Goal: Information Seeking & Learning: Learn about a topic

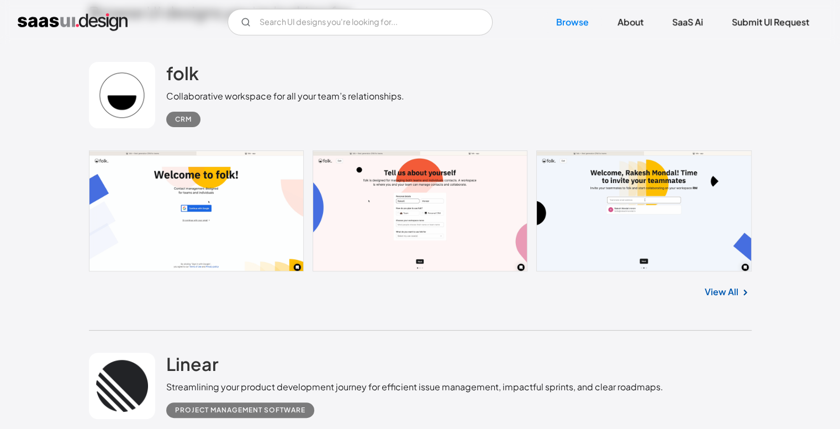
scroll to position [331, 0]
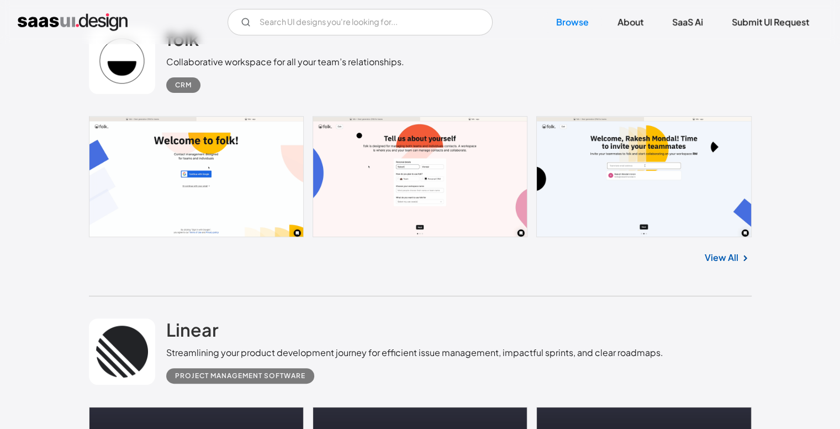
click at [716, 263] on link "View All" at bounding box center [722, 257] width 34 height 13
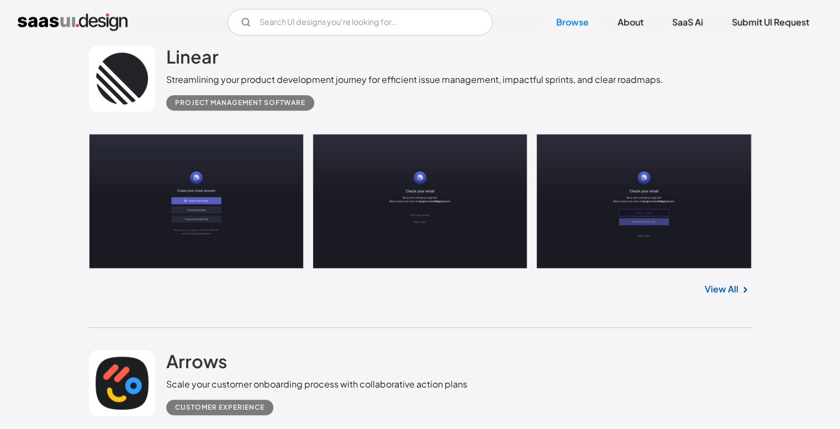
scroll to position [607, 0]
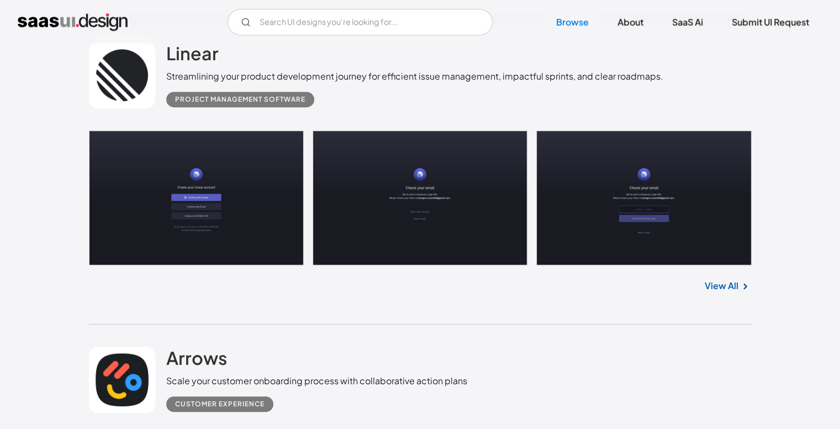
click at [722, 280] on link "View All" at bounding box center [722, 285] width 34 height 13
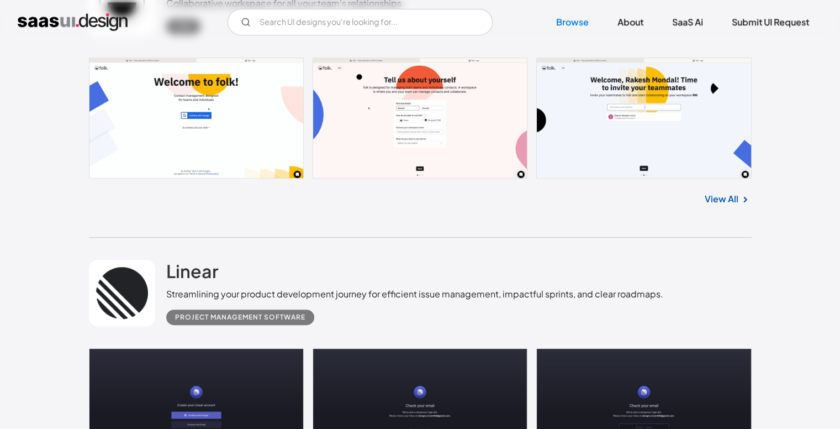
scroll to position [331, 0]
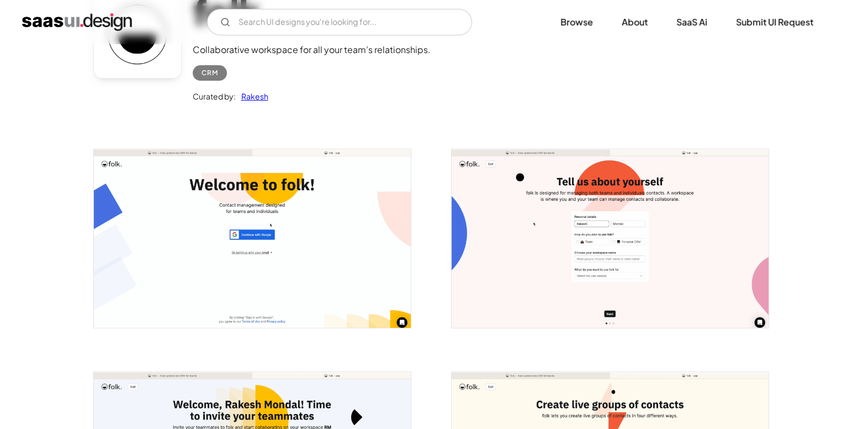
scroll to position [110, 0]
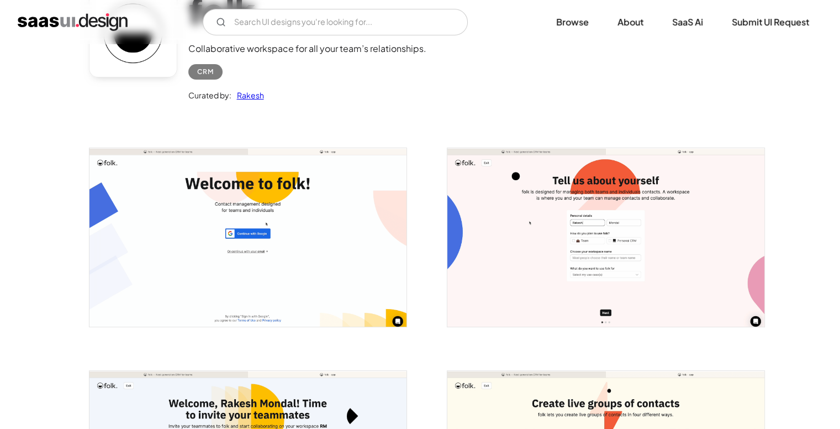
click at [290, 246] on img "open lightbox" at bounding box center [247, 237] width 317 height 178
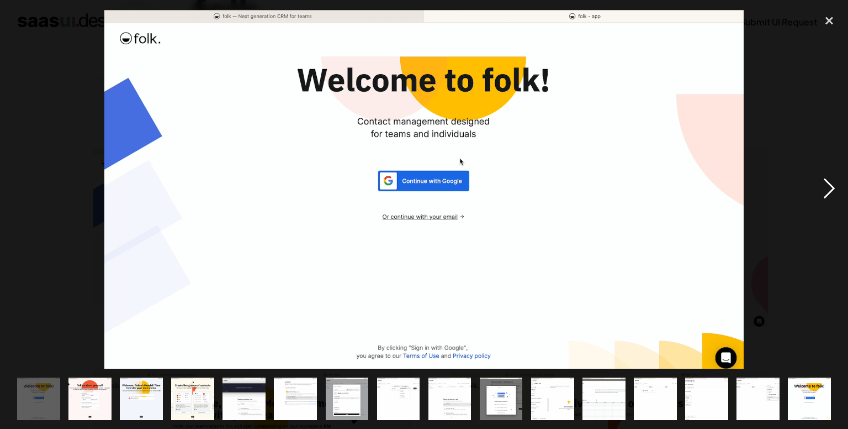
click at [828, 191] on div "next image" at bounding box center [830, 189] width 38 height 360
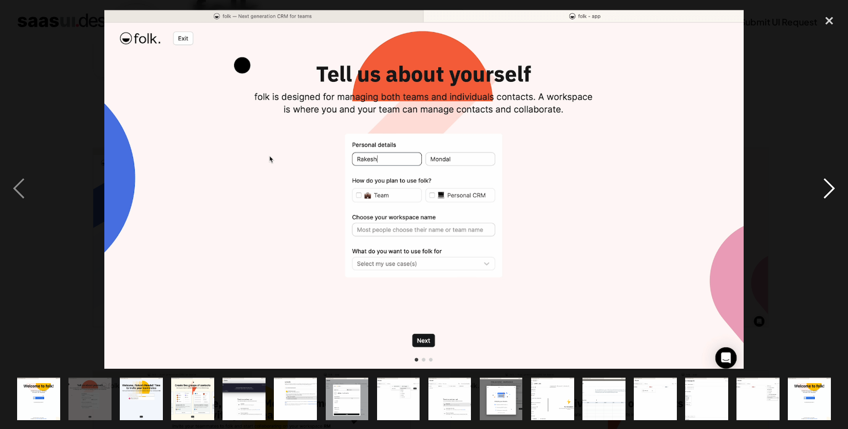
click at [828, 191] on div "next image" at bounding box center [830, 189] width 38 height 360
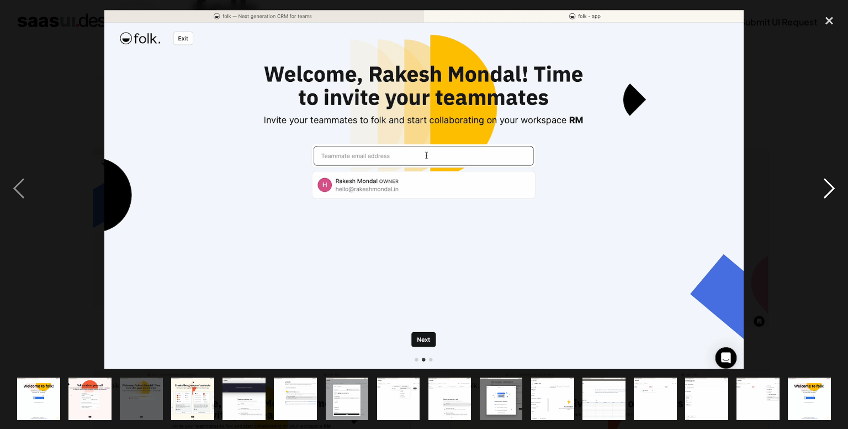
click at [828, 191] on div "next image" at bounding box center [830, 189] width 38 height 360
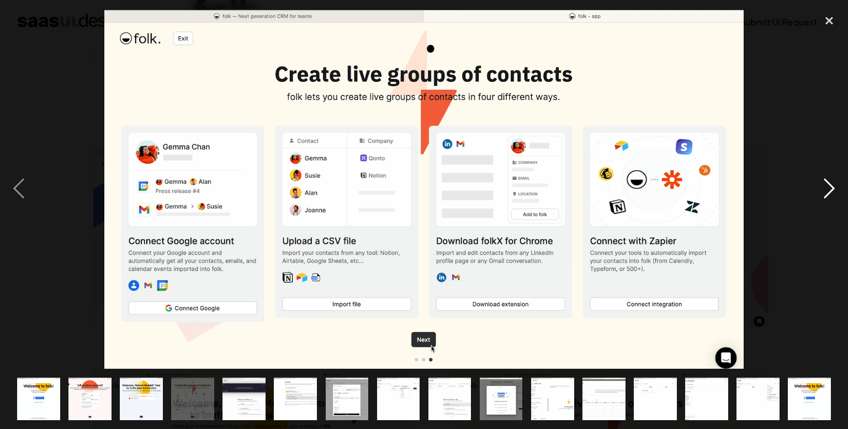
click at [828, 191] on div "next image" at bounding box center [830, 189] width 38 height 360
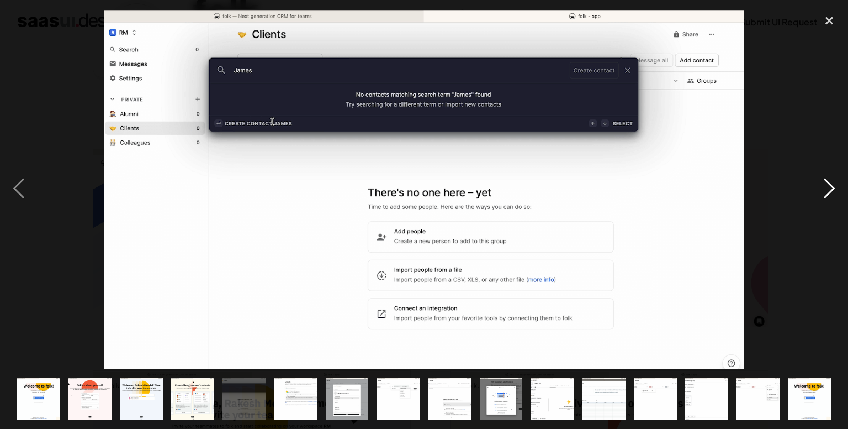
click at [828, 191] on div "next image" at bounding box center [830, 189] width 38 height 360
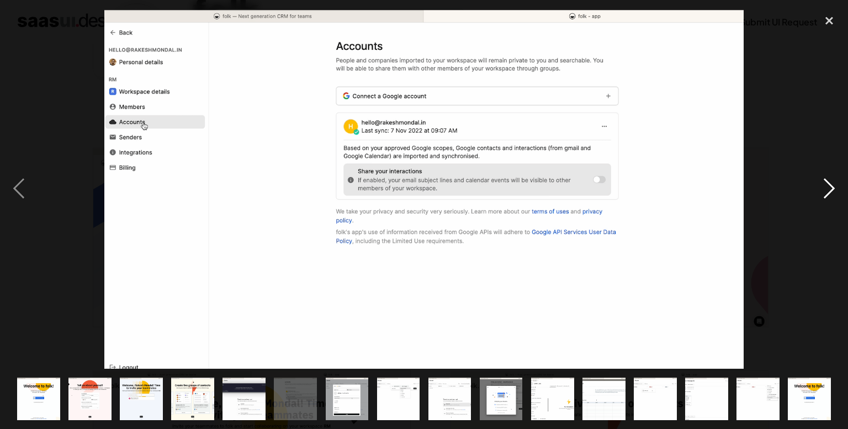
click at [828, 191] on div "next image" at bounding box center [830, 189] width 38 height 360
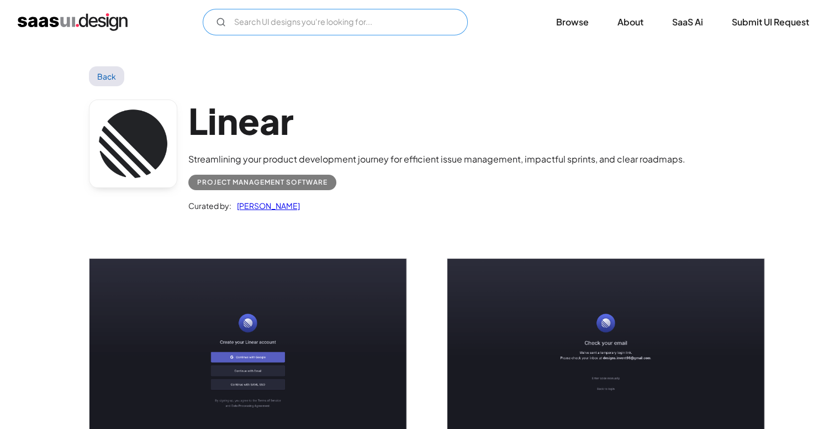
click at [284, 20] on input "Email Form" at bounding box center [335, 22] width 265 height 27
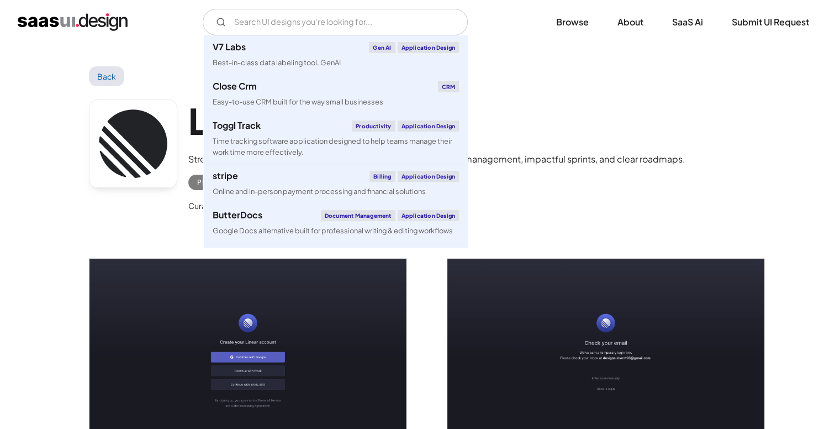
click at [532, 67] on div "Back" at bounding box center [420, 76] width 663 height 20
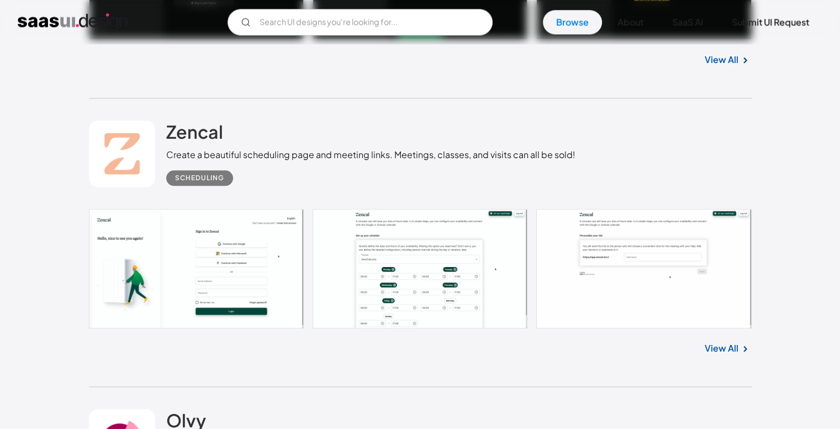
scroll to position [1160, 0]
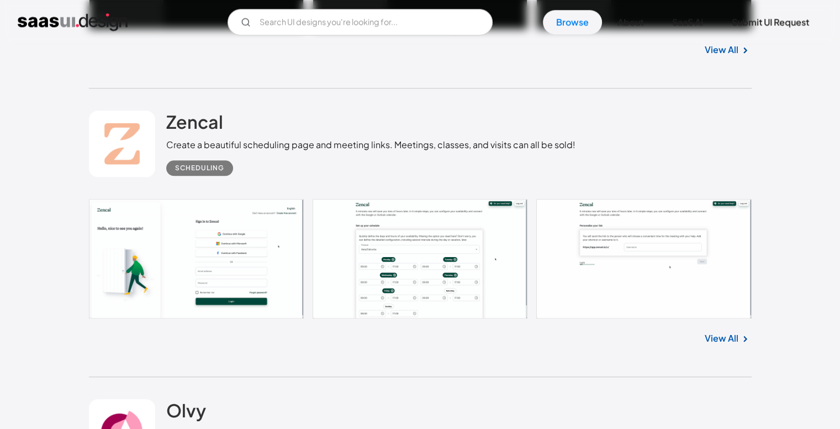
click at [234, 263] on link at bounding box center [420, 258] width 663 height 119
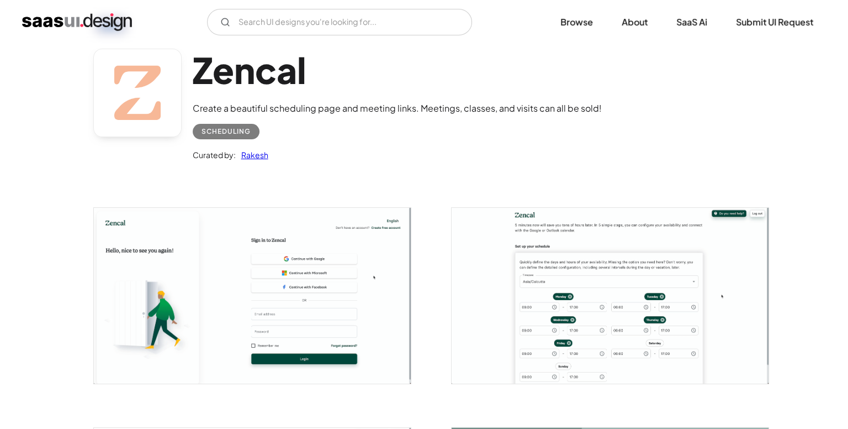
scroll to position [55, 0]
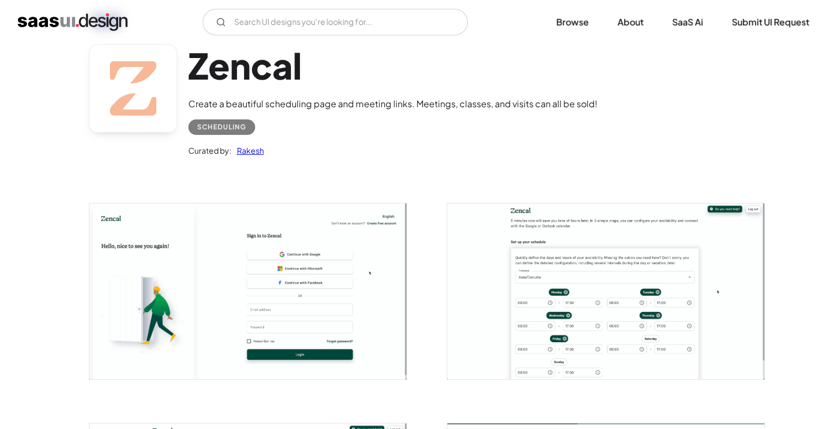
click at [315, 292] on img "open lightbox" at bounding box center [247, 290] width 317 height 175
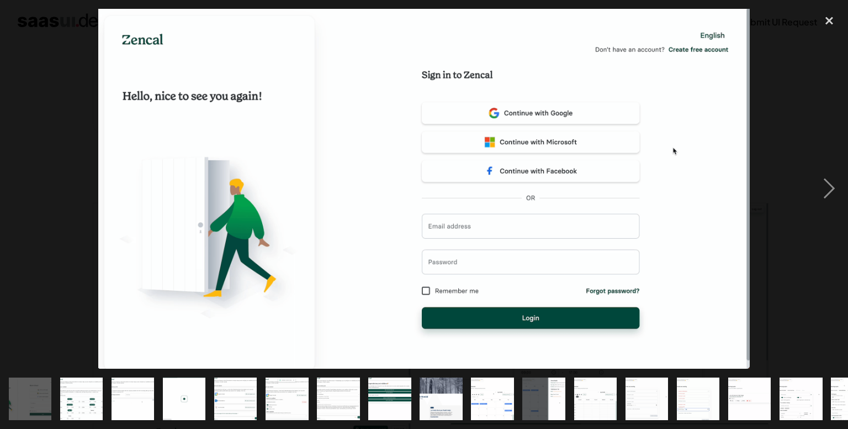
click at [80, 385] on img "show item 2 of 24" at bounding box center [81, 398] width 77 height 43
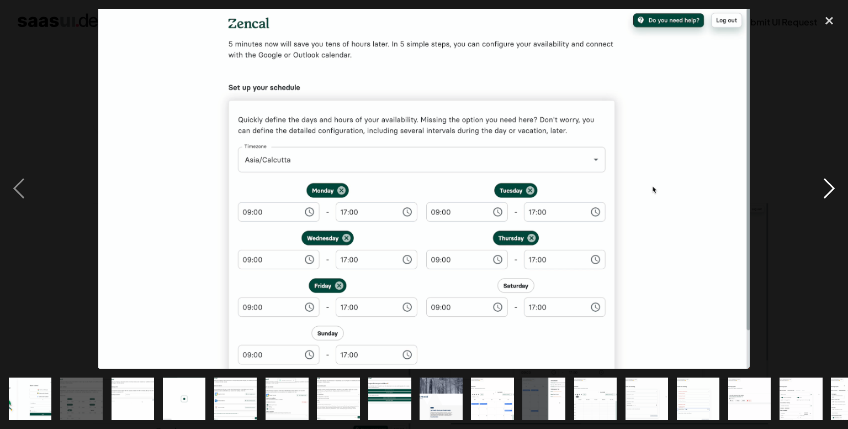
click at [824, 179] on div "next image" at bounding box center [830, 189] width 38 height 360
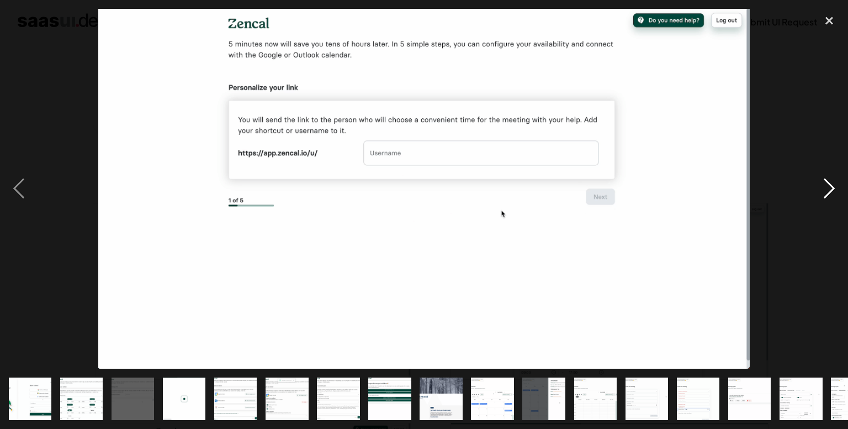
click at [824, 179] on div "next image" at bounding box center [830, 189] width 38 height 360
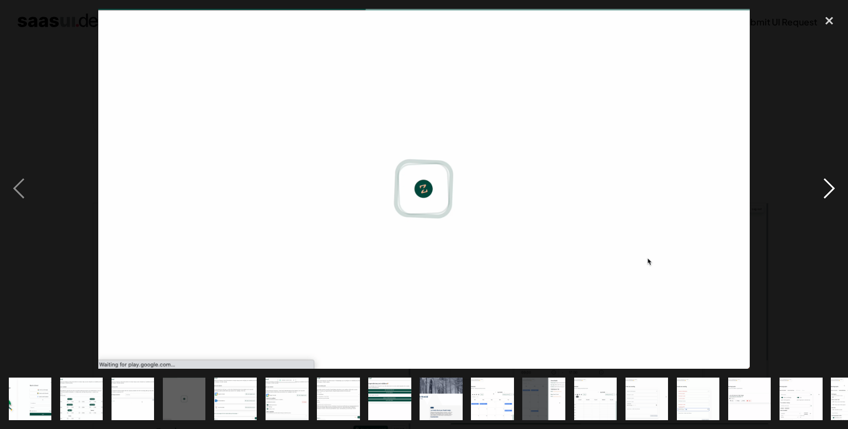
click at [824, 179] on div "next image" at bounding box center [830, 189] width 38 height 360
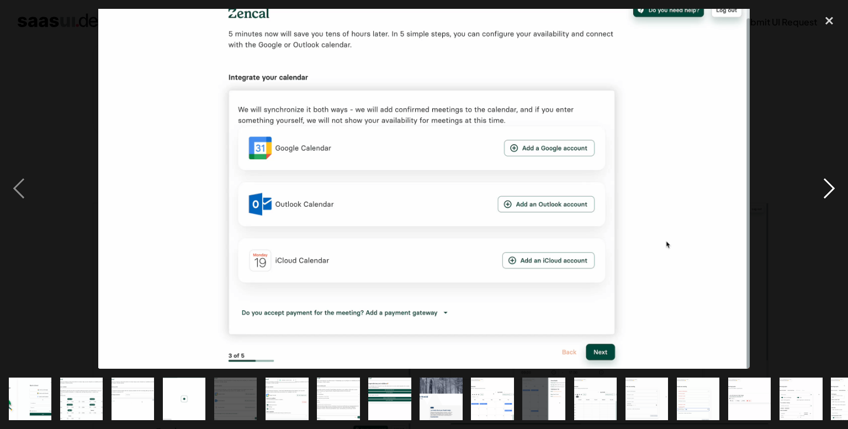
click at [824, 179] on div "next image" at bounding box center [830, 189] width 38 height 360
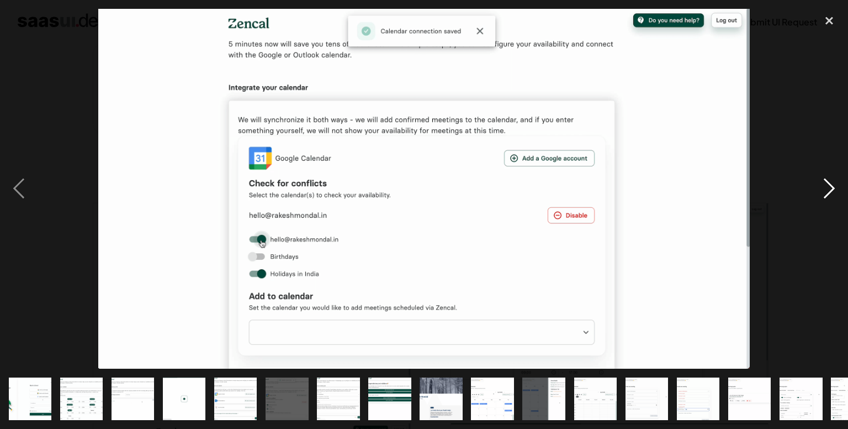
click at [824, 179] on div "next image" at bounding box center [830, 189] width 38 height 360
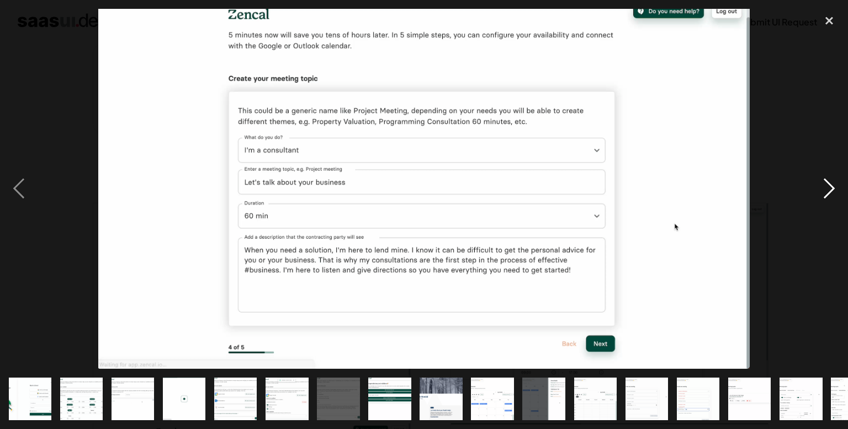
click at [824, 179] on div "next image" at bounding box center [830, 189] width 38 height 360
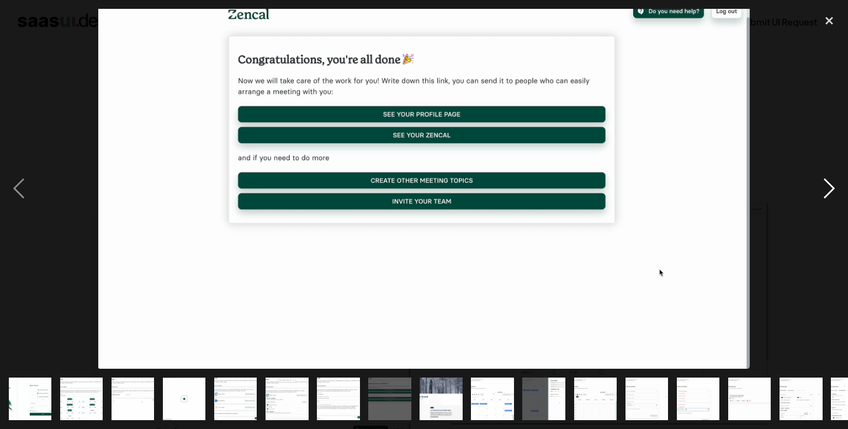
click at [824, 179] on div "next image" at bounding box center [830, 189] width 38 height 360
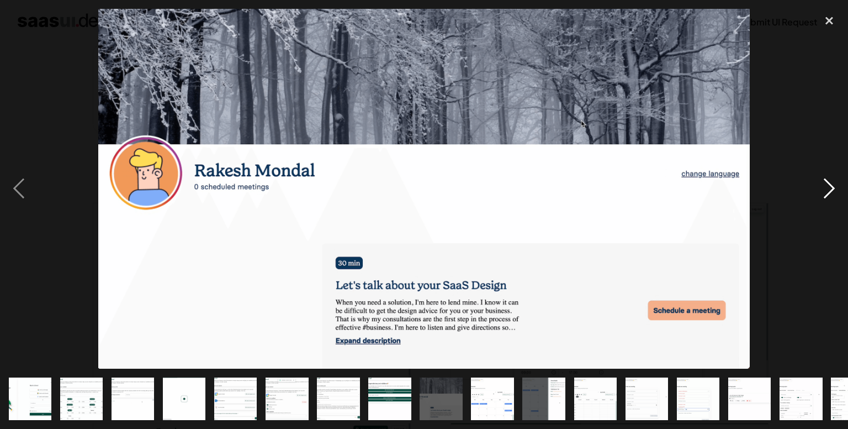
click at [824, 179] on div "next image" at bounding box center [830, 189] width 38 height 360
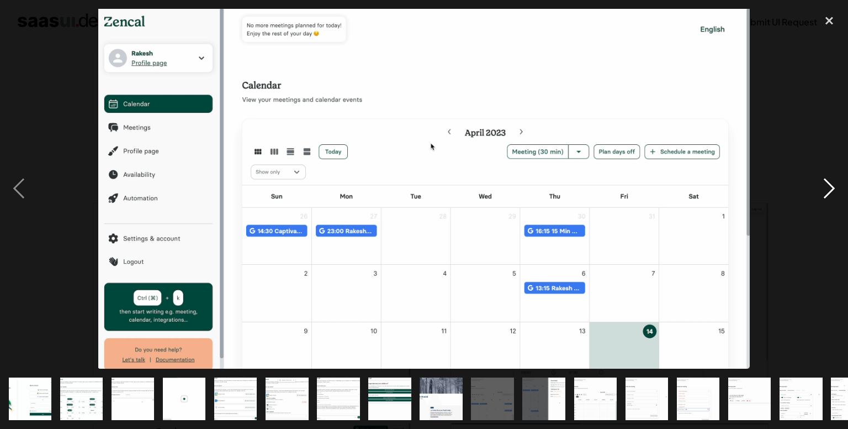
click at [827, 174] on div "next image" at bounding box center [830, 189] width 38 height 360
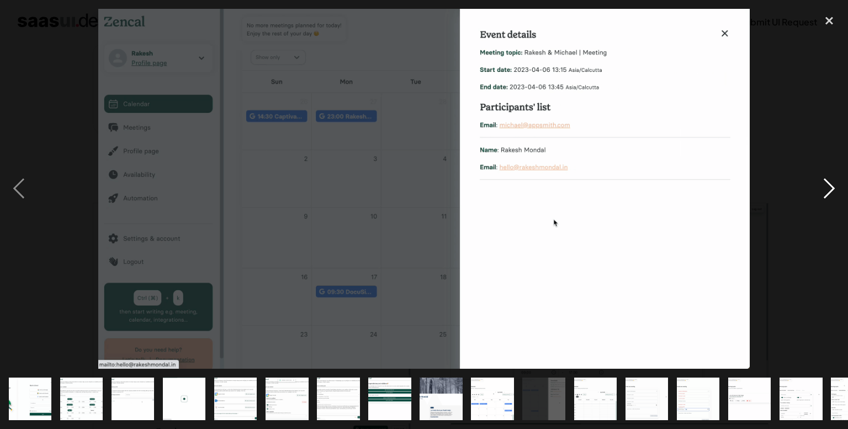
click at [827, 174] on div "next image" at bounding box center [830, 189] width 38 height 360
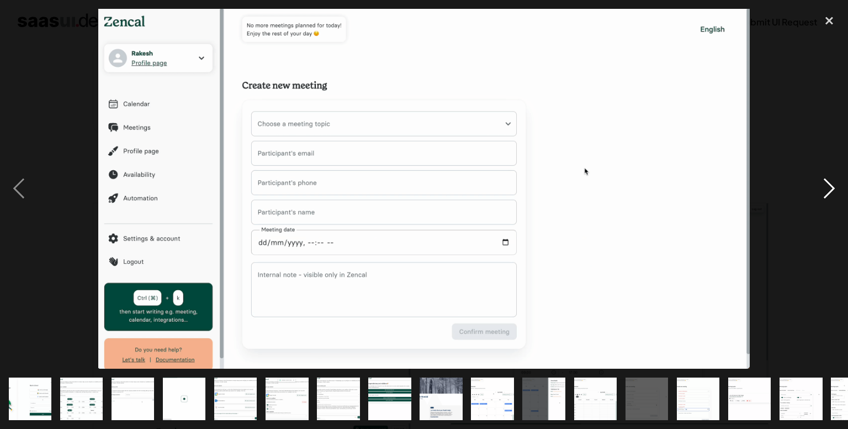
click at [827, 174] on div "next image" at bounding box center [830, 189] width 38 height 360
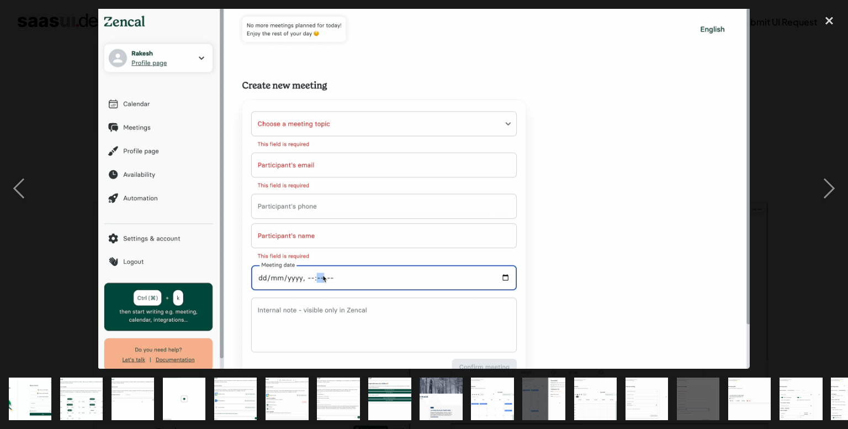
click at [194, 55] on img at bounding box center [424, 189] width 652 height 360
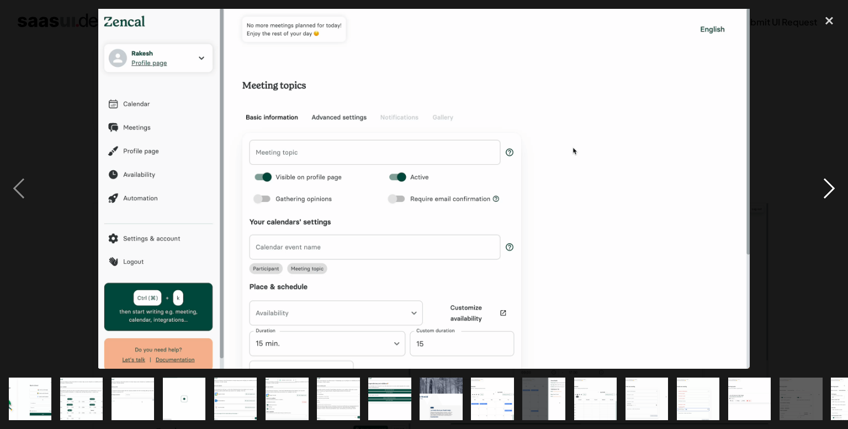
click at [828, 184] on div "next image" at bounding box center [830, 189] width 38 height 360
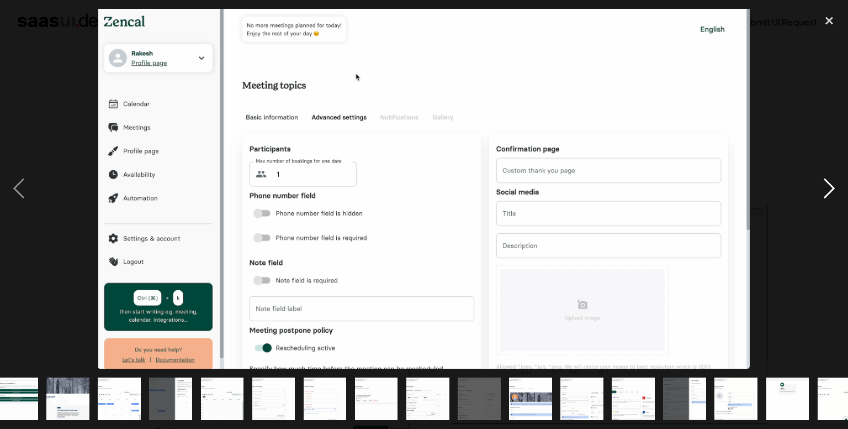
scroll to position [0, 394]
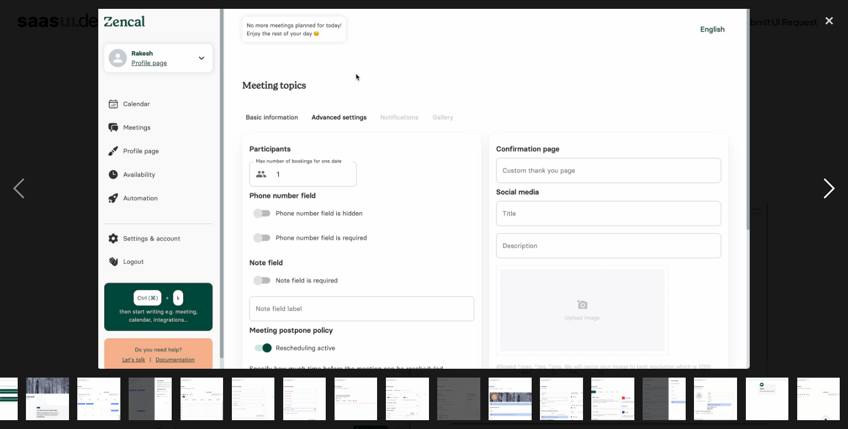
click at [828, 184] on div "next image" at bounding box center [830, 189] width 38 height 360
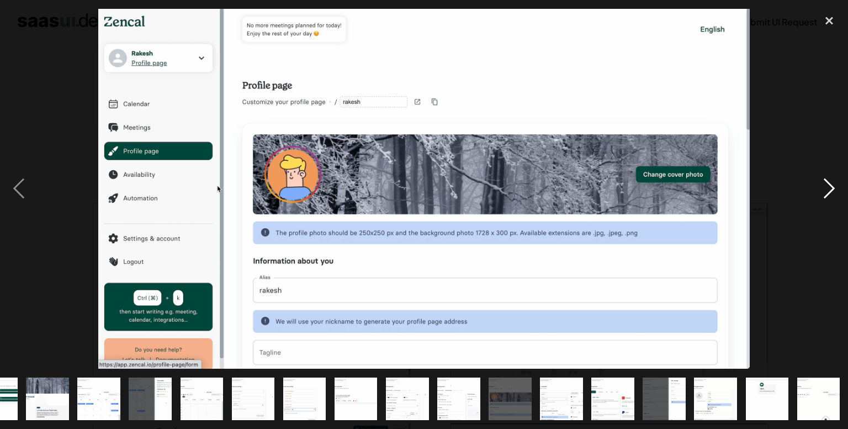
click at [828, 184] on div "next image" at bounding box center [830, 189] width 38 height 360
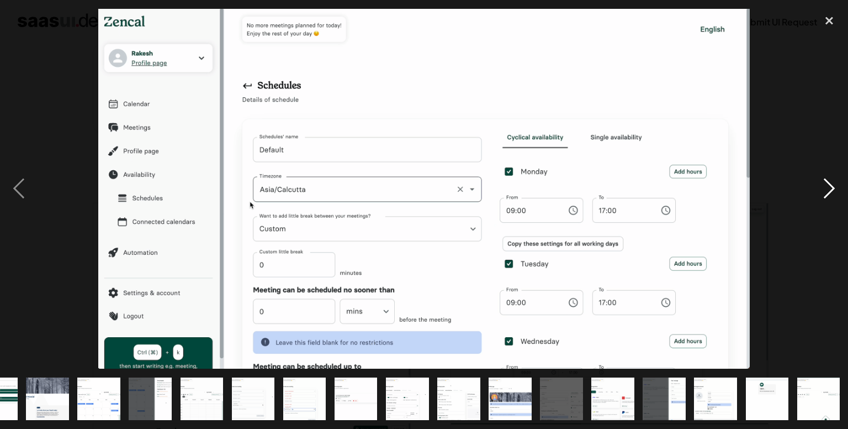
click at [828, 184] on div "next image" at bounding box center [830, 189] width 38 height 360
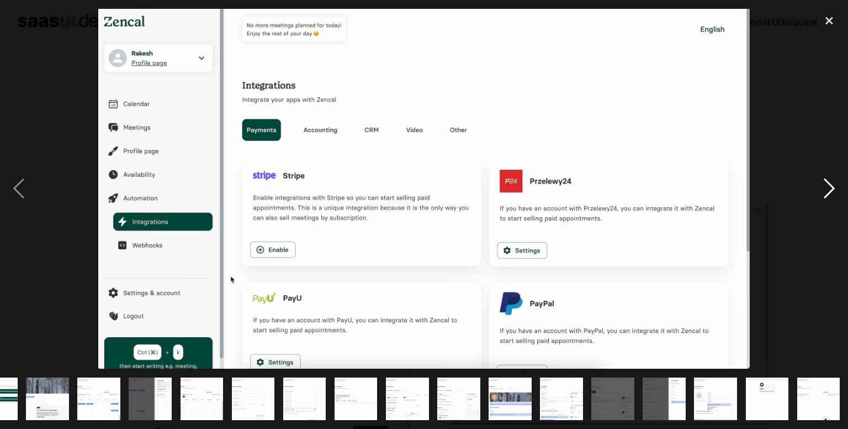
click at [828, 184] on div "next image" at bounding box center [830, 189] width 38 height 360
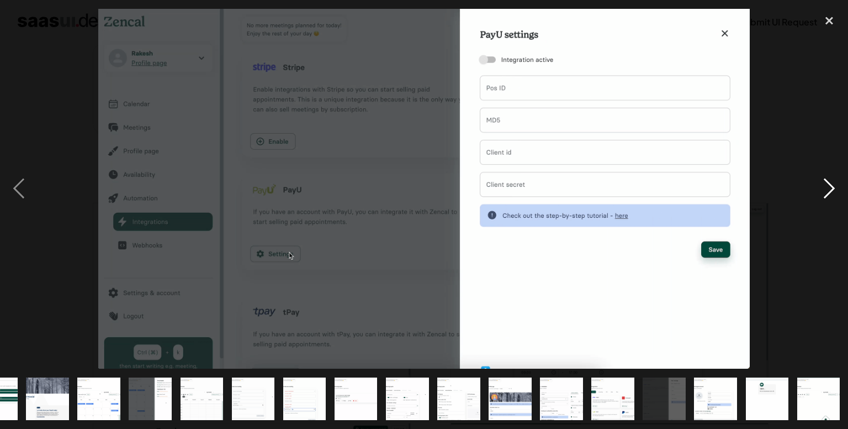
click at [828, 184] on div "next image" at bounding box center [830, 189] width 38 height 360
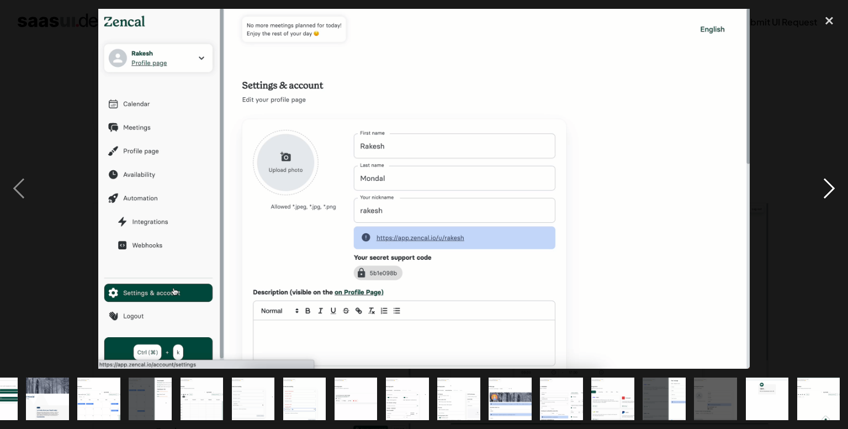
click at [828, 184] on div "next image" at bounding box center [830, 189] width 38 height 360
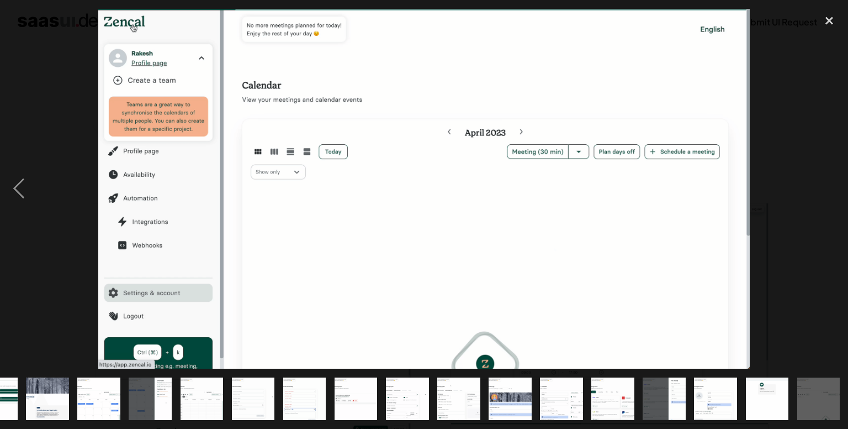
click at [828, 184] on div "next image" at bounding box center [830, 189] width 38 height 360
